Goal: Task Accomplishment & Management: Complete application form

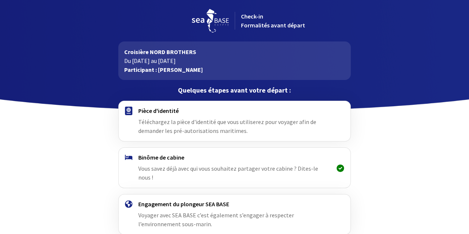
scroll to position [33, 0]
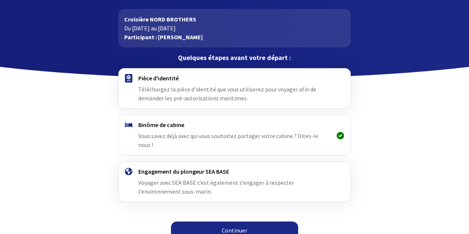
click at [170, 125] on h4 "Binôme de cabine" at bounding box center [234, 124] width 192 height 7
click at [238, 222] on link "Continuer" at bounding box center [234, 231] width 127 height 18
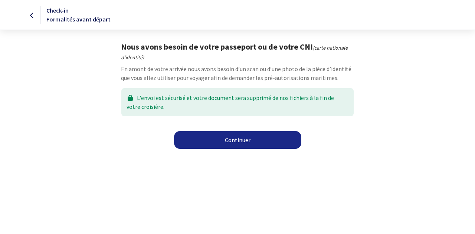
click at [243, 143] on link "Continuer" at bounding box center [237, 140] width 127 height 18
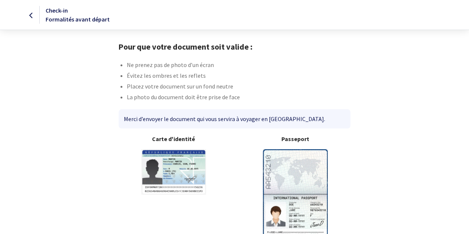
click at [283, 169] on img at bounding box center [295, 194] width 65 height 90
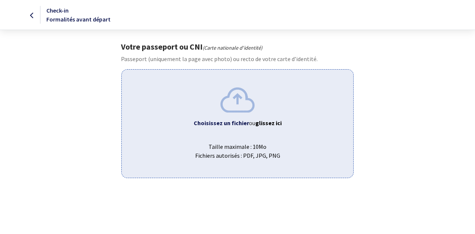
click at [242, 104] on img at bounding box center [237, 99] width 34 height 25
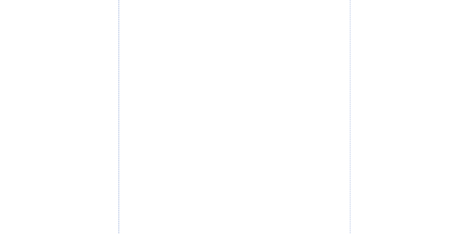
scroll to position [259, 0]
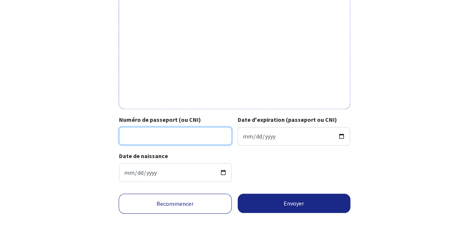
click at [182, 136] on input "Numéro de passeport (ou CNI)" at bounding box center [175, 136] width 113 height 18
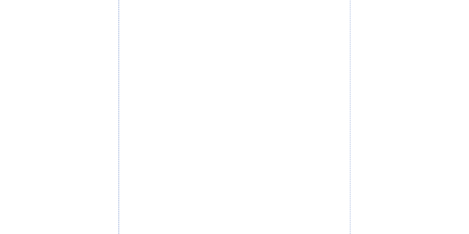
scroll to position [37, 0]
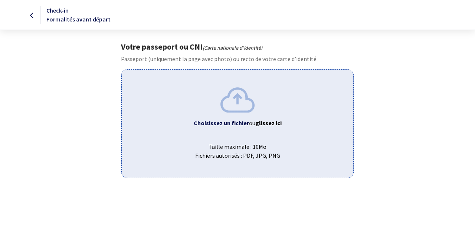
click at [239, 101] on img at bounding box center [237, 99] width 34 height 25
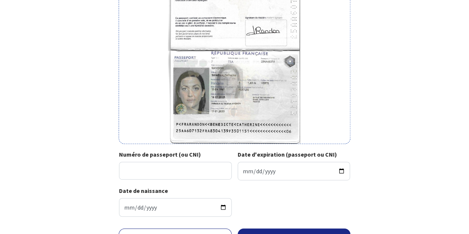
scroll to position [148, 0]
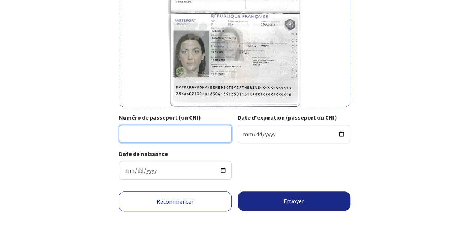
click at [198, 135] on input "Numéro de passeport (ou CNI)" at bounding box center [175, 134] width 113 height 18
type input "25AA60713"
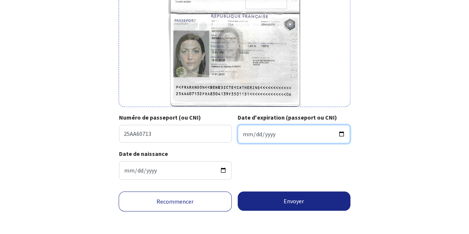
click at [244, 133] on input "Date d'expiration (passeport ou CNI)" at bounding box center [294, 134] width 113 height 19
type input "2035-01-15"
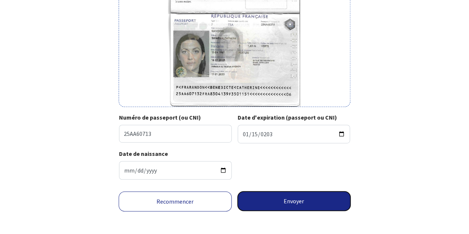
click at [303, 199] on button "Envoyer" at bounding box center [294, 201] width 113 height 19
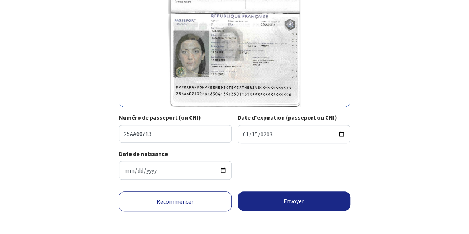
scroll to position [140, 0]
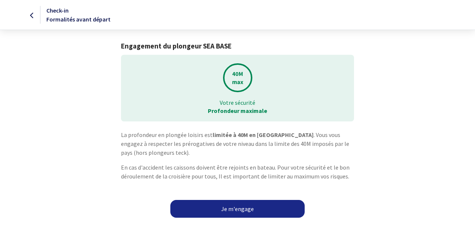
click at [236, 205] on link "Je m'engage" at bounding box center [237, 209] width 134 height 18
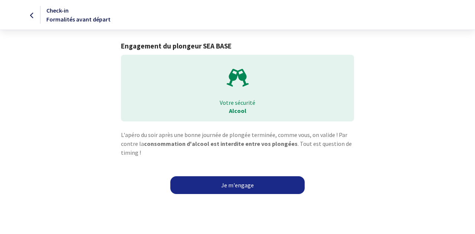
drag, startPoint x: 239, startPoint y: 183, endPoint x: 257, endPoint y: 181, distance: 17.6
click at [239, 183] on link "Je m'engage" at bounding box center [237, 185] width 134 height 18
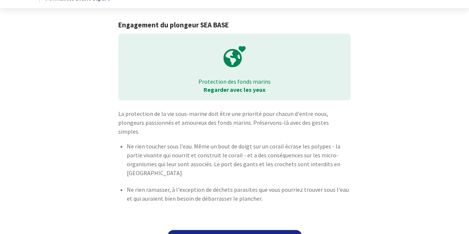
scroll to position [30, 0]
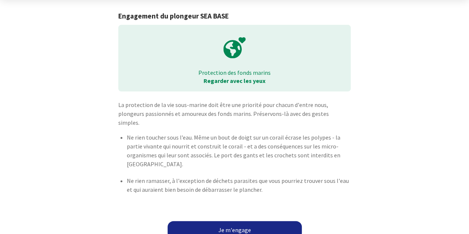
click at [242, 221] on link "Je m'engage" at bounding box center [235, 230] width 134 height 18
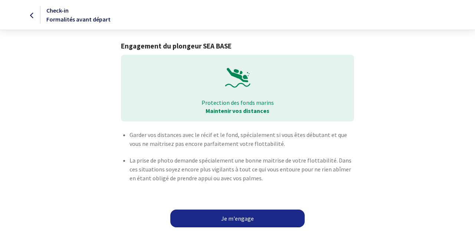
click at [252, 219] on link "Je m'engage" at bounding box center [237, 219] width 134 height 18
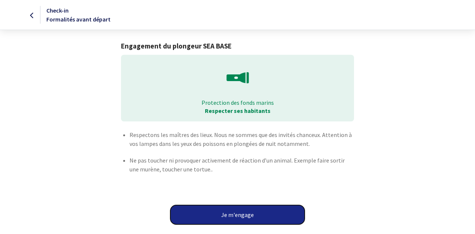
click at [246, 214] on button "Je m'engage" at bounding box center [237, 214] width 134 height 19
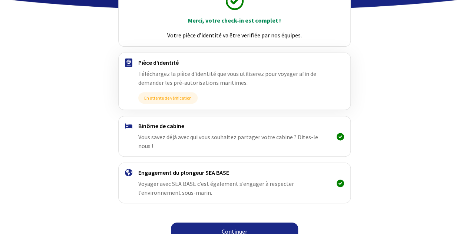
scroll to position [102, 0]
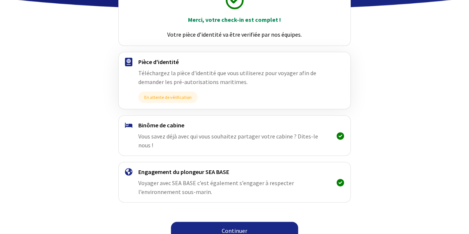
click at [235, 222] on link "Continuer" at bounding box center [234, 231] width 127 height 18
